Goal: Task Accomplishment & Management: Manage account settings

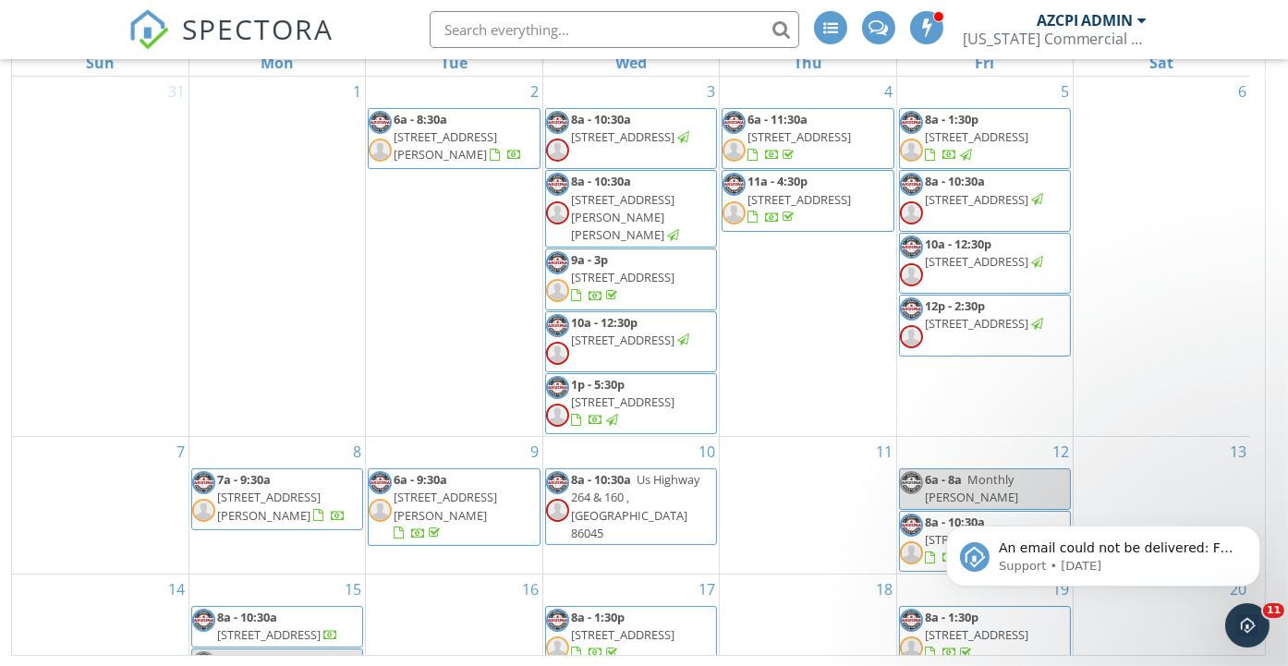
scroll to position [308, 0]
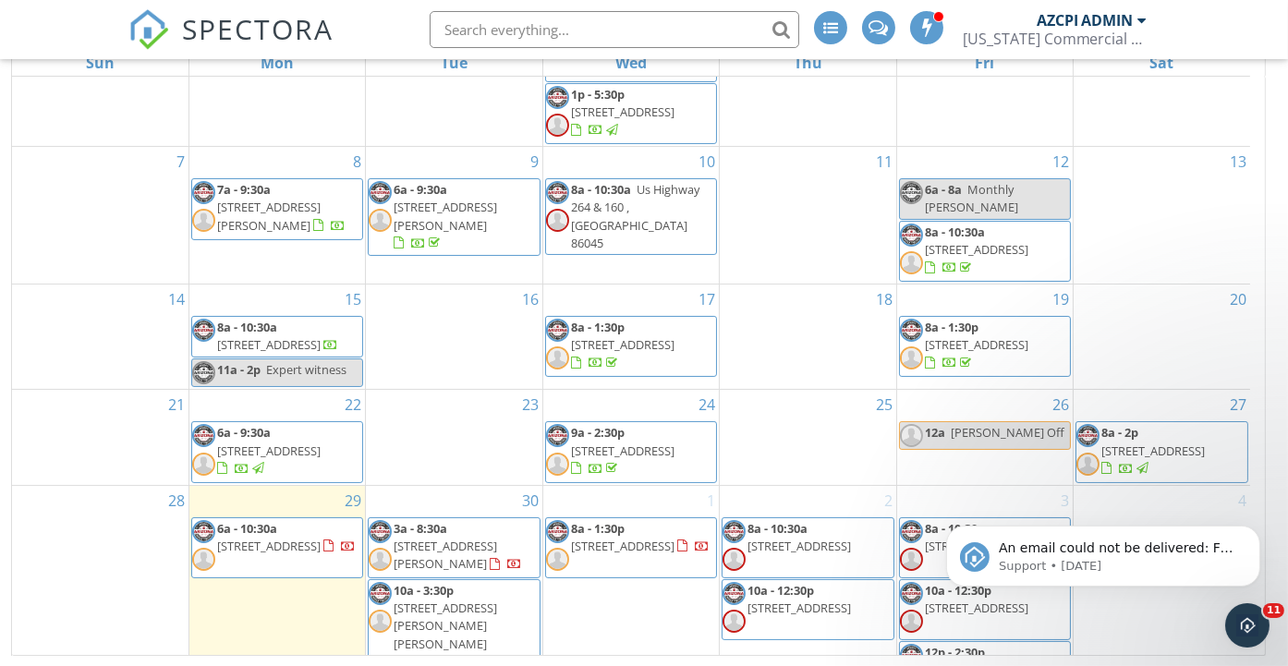
click at [310, 538] on span "[STREET_ADDRESS]" at bounding box center [269, 546] width 104 height 17
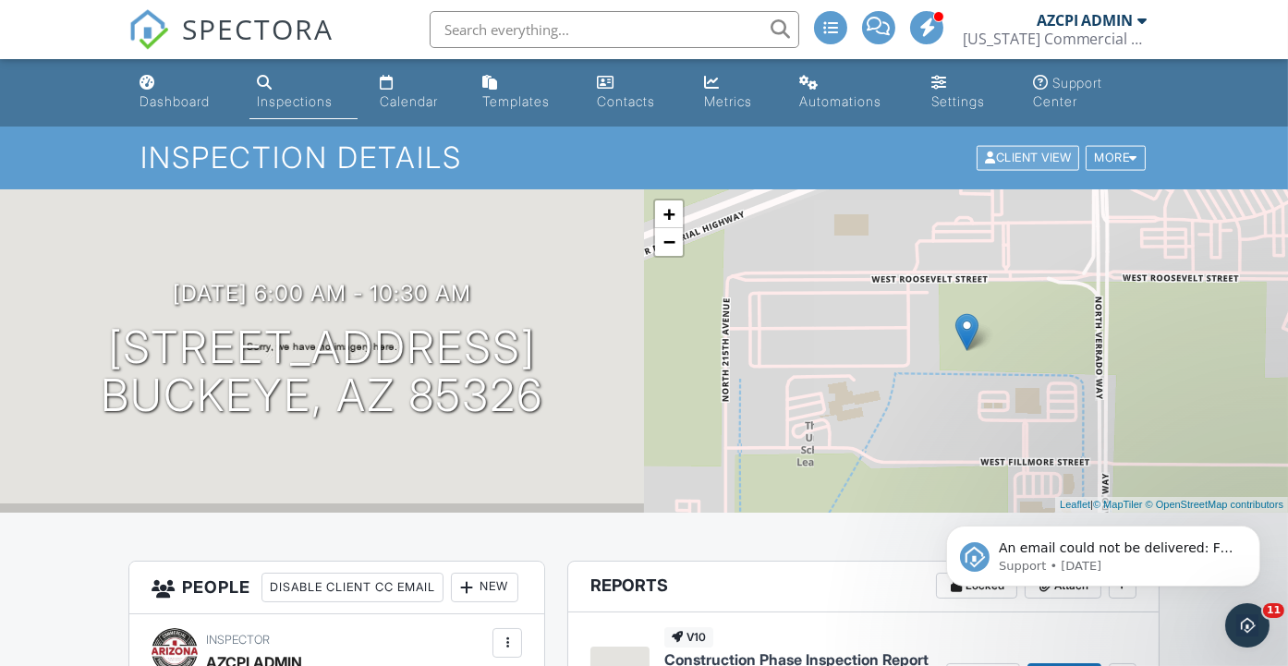
click at [1033, 153] on div "Client View" at bounding box center [1028, 158] width 103 height 25
click at [428, 97] on div "Calendar" at bounding box center [409, 101] width 58 height 16
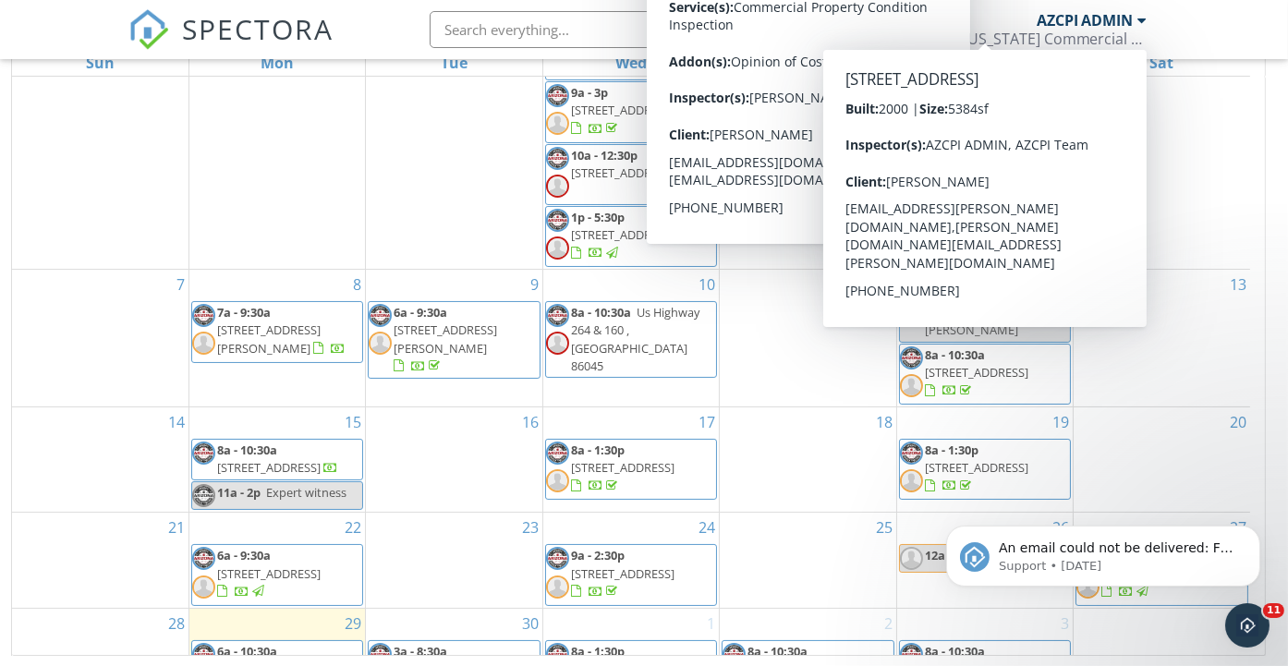
scroll to position [308, 0]
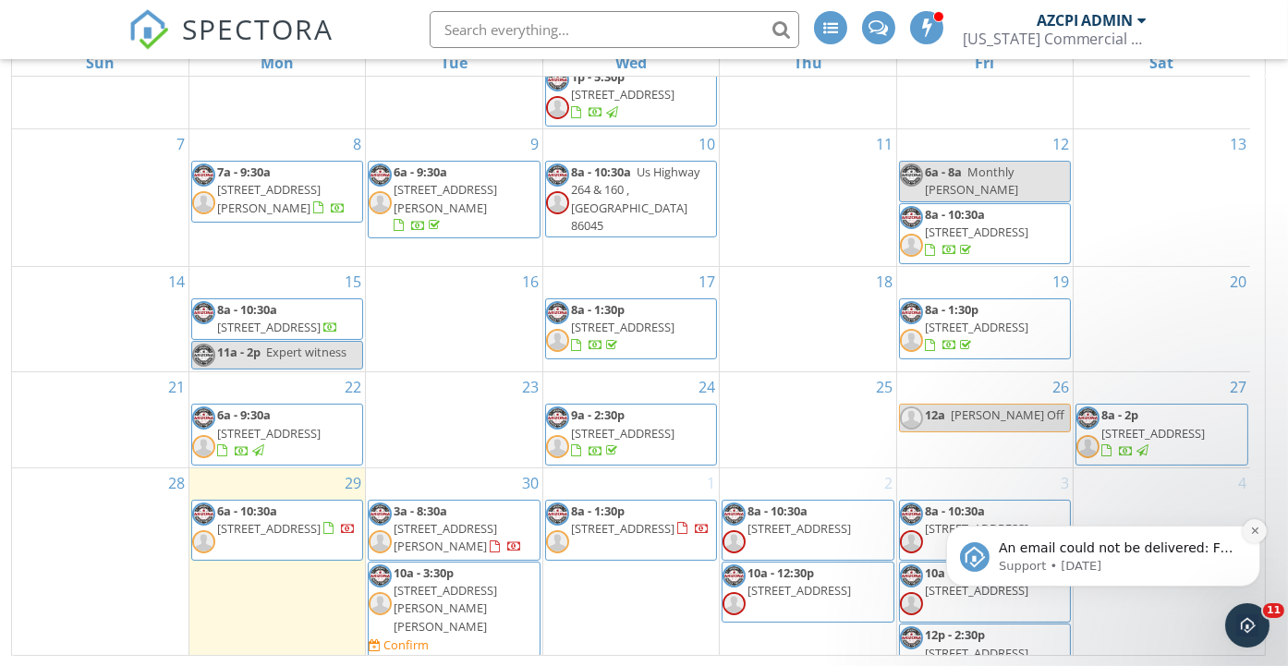
click at [1254, 531] on icon "Dismiss notification" at bounding box center [1255, 530] width 10 height 10
